Goal: Information Seeking & Learning: Find specific fact

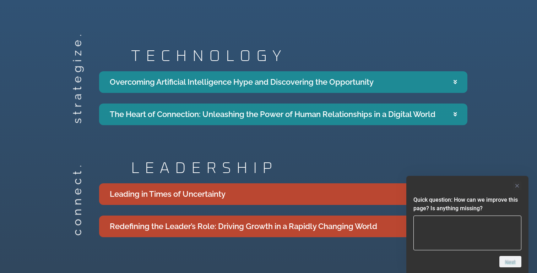
scroll to position [1237, 0]
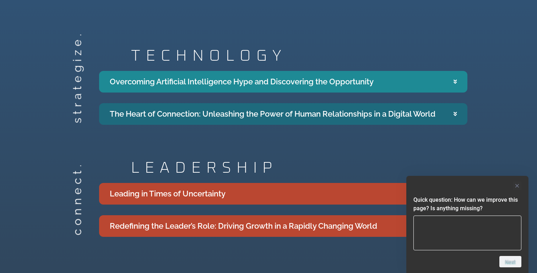
click at [177, 108] on div "The Heart of Connection: Unleashing the Power of Human Relationships in a Digit…" at bounding box center [273, 114] width 326 height 12
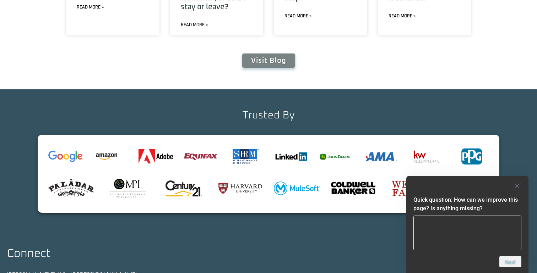
scroll to position [2910, 0]
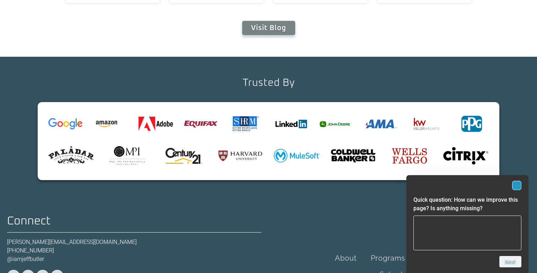
click at [515, 185] on rect "Hide survey" at bounding box center [516, 185] width 9 height 9
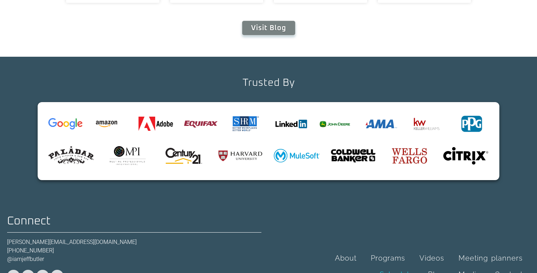
click at [390, 267] on link "Schedule" at bounding box center [397, 275] width 48 height 16
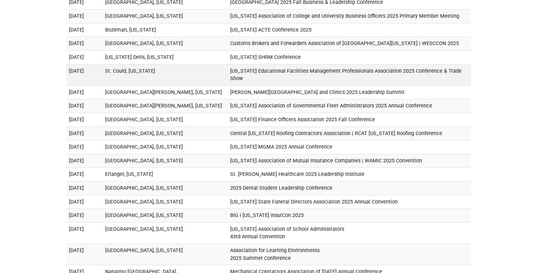
scroll to position [495, 0]
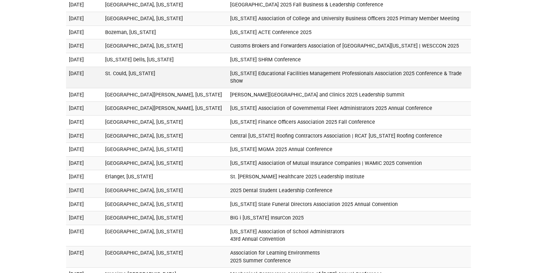
click at [161, 70] on td "St. Could, [US_STATE]" at bounding box center [164, 77] width 125 height 21
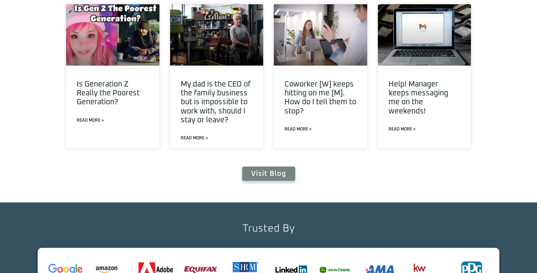
scroll to position [2637, 0]
